Goal: Information Seeking & Learning: Learn about a topic

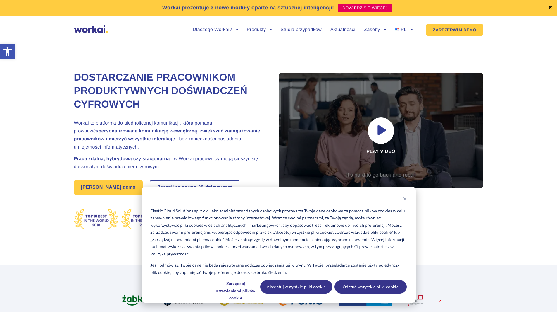
click at [253, 55] on div "Dostarczanie pracownikom produktywnych doświadczeń cyfrowych Workai to platform…" at bounding box center [279, 147] width 410 height 233
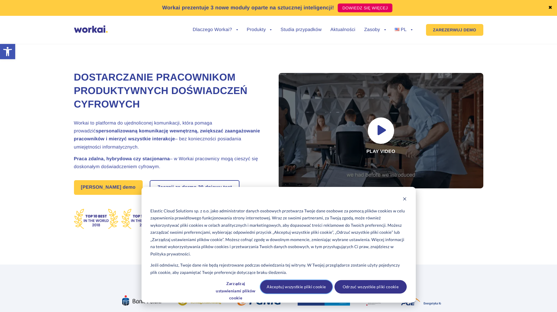
click at [300, 285] on font "Akceptuj wszystkie pliki cookie" at bounding box center [296, 286] width 59 height 7
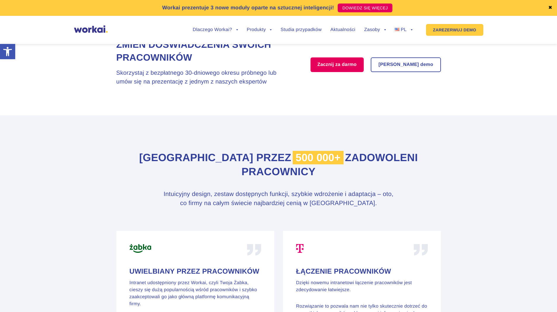
scroll to position [2606, 0]
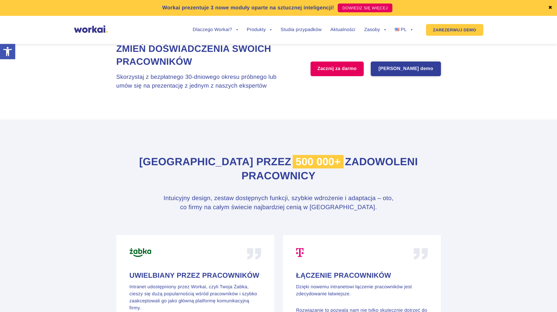
click at [420, 66] on font "[PERSON_NAME] demo" at bounding box center [406, 68] width 55 height 5
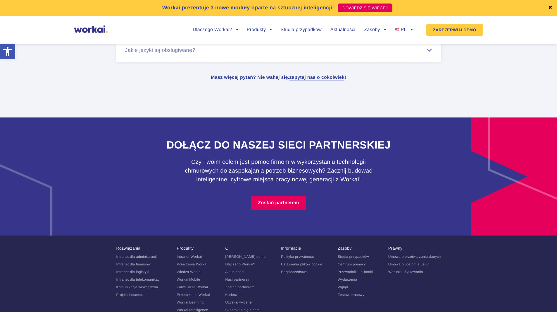
scroll to position [3718, 0]
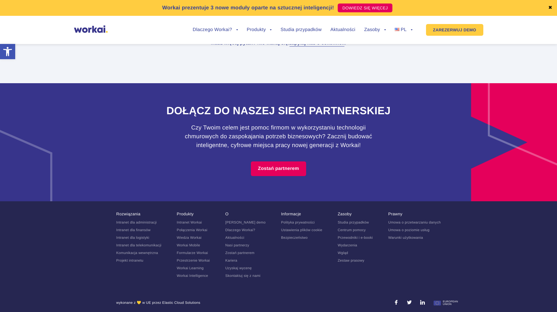
click at [421, 300] on link at bounding box center [422, 302] width 5 height 5
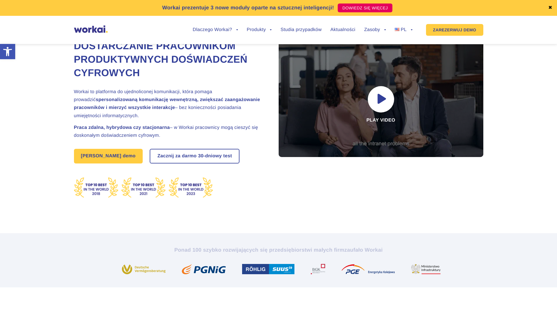
scroll to position [0, 0]
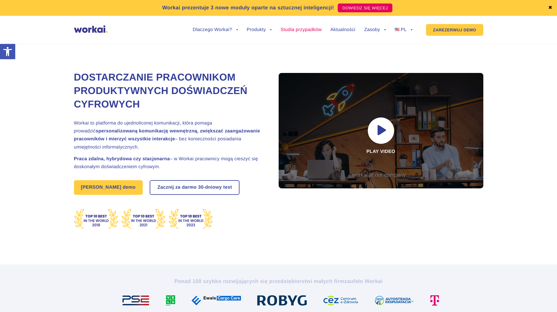
click at [295, 30] on font "Studia przypadków" at bounding box center [301, 29] width 41 height 5
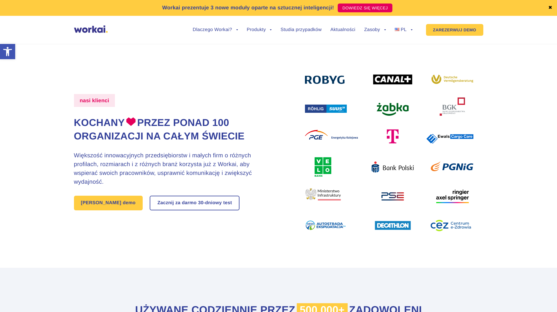
click at [445, 105] on img at bounding box center [389, 152] width 168 height 161
click at [445, 109] on img at bounding box center [389, 152] width 168 height 161
click at [92, 97] on label "nasi klienci" at bounding box center [94, 100] width 41 height 13
click at [345, 30] on font "Aktualności" at bounding box center [343, 29] width 25 height 5
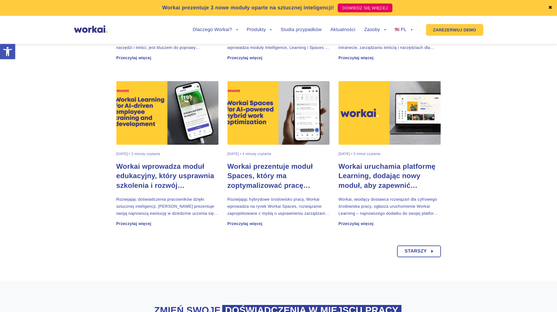
scroll to position [341, 0]
